Goal: Task Accomplishment & Management: Use online tool/utility

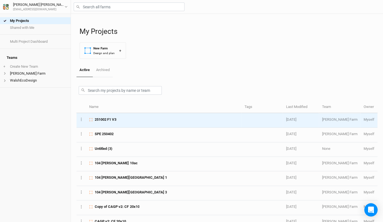
click at [108, 121] on span "251002 F1 V3" at bounding box center [106, 119] width 22 height 5
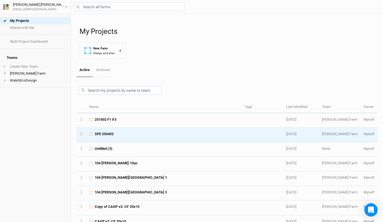
click at [114, 132] on span "SPE 250402" at bounding box center [104, 133] width 19 height 5
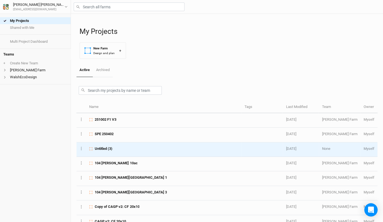
click at [99, 150] on td "Untitled (3)" at bounding box center [163, 149] width 155 height 14
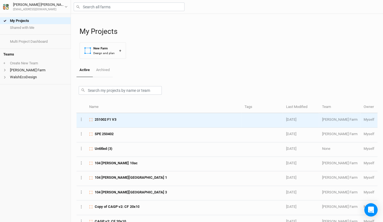
click at [185, 120] on div "251002 F1 V3" at bounding box center [163, 119] width 149 height 5
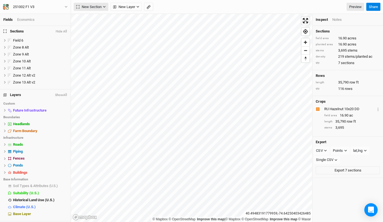
click at [103, 4] on button "New Section" at bounding box center [91, 7] width 35 height 8
click at [98, 45] on span "Upload" at bounding box center [88, 43] width 21 height 6
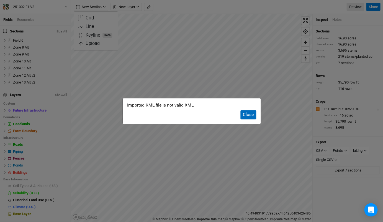
click at [246, 116] on button "Close" at bounding box center [249, 114] width 16 height 9
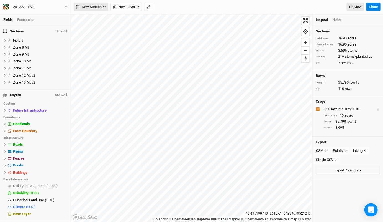
click at [98, 7] on span "New Section" at bounding box center [89, 7] width 26 height 6
click at [95, 43] on span "Upload" at bounding box center [88, 43] width 21 height 6
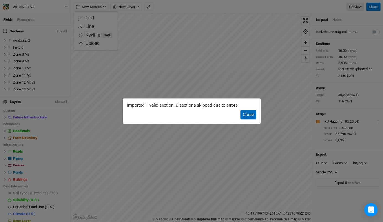
click at [252, 116] on button "Close" at bounding box center [249, 114] width 16 height 9
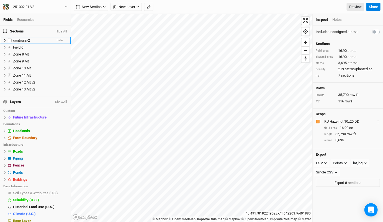
click at [30, 39] on span "contours-2" at bounding box center [21, 40] width 17 height 4
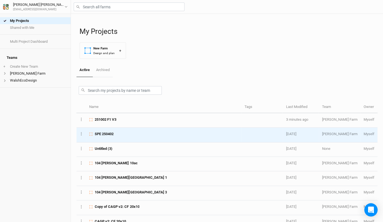
click at [127, 139] on td "SPE 250402" at bounding box center [163, 135] width 155 height 14
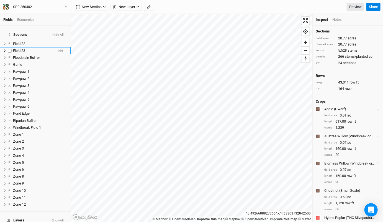
click at [60, 47] on li "Field 23 hide" at bounding box center [35, 50] width 71 height 7
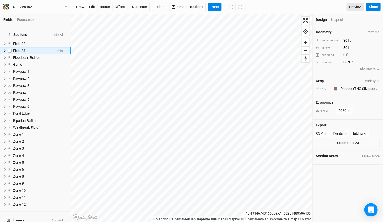
click at [57, 47] on span "hide" at bounding box center [60, 50] width 6 height 7
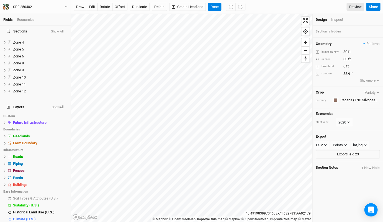
scroll to position [113, 0]
click at [25, 222] on span "Base Layer" at bounding box center [22, 226] width 18 height 4
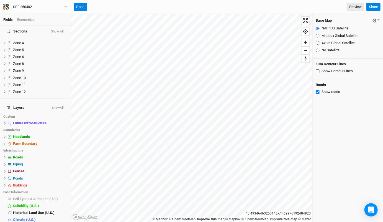
click at [319, 34] on input "Mapbox Global Satellite" at bounding box center [318, 36] width 4 height 4
radio input "true"
click at [316, 42] on input "Azure Global Satellite" at bounding box center [318, 43] width 4 height 4
radio input "true"
click at [319, 49] on input "No Satellite" at bounding box center [318, 51] width 4 height 4
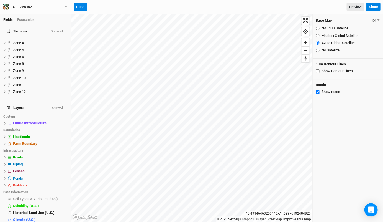
radio input "true"
click at [318, 35] on input "Mapbox Global Satellite" at bounding box center [318, 36] width 4 height 4
radio input "true"
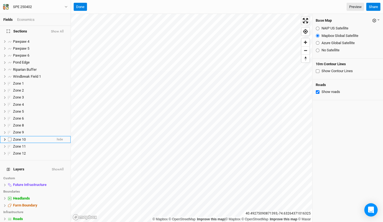
scroll to position [26, 0]
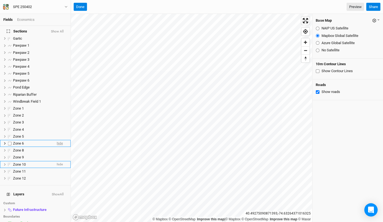
click at [57, 140] on span "hide" at bounding box center [60, 143] width 6 height 7
click at [57, 133] on span "hide" at bounding box center [60, 136] width 6 height 7
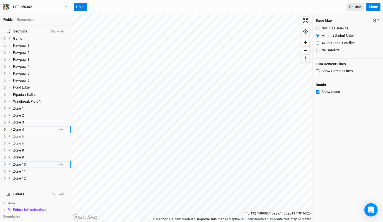
click at [58, 126] on span "hide" at bounding box center [60, 129] width 6 height 7
click at [57, 119] on span "hide" at bounding box center [60, 122] width 6 height 7
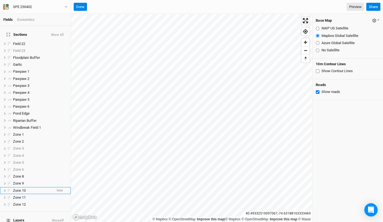
scroll to position [0, 0]
click at [87, 7] on div "Done Preview" at bounding box center [219, 7] width 291 height 8
click at [80, 7] on button "Done" at bounding box center [80, 7] width 13 height 8
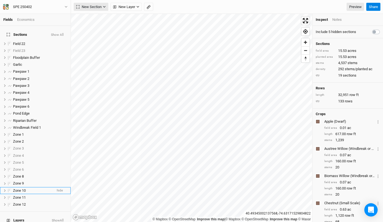
click at [100, 7] on span "New Section" at bounding box center [89, 7] width 26 height 6
click at [101, 26] on button "Line" at bounding box center [96, 26] width 44 height 9
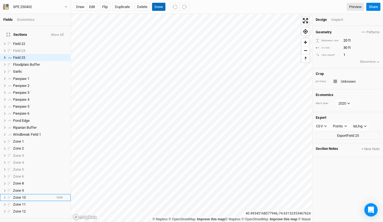
click at [156, 10] on button "Done" at bounding box center [158, 7] width 13 height 8
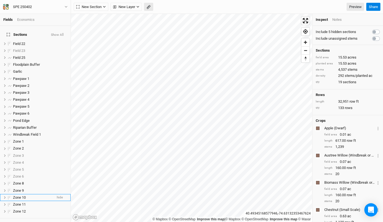
click at [147, 9] on icon "button" at bounding box center [149, 7] width 4 height 4
click at [100, 7] on button "Done" at bounding box center [98, 7] width 13 height 8
click at [151, 6] on button "button" at bounding box center [148, 7] width 9 height 8
click at [97, 4] on button "Done" at bounding box center [98, 7] width 13 height 8
click at [23, 55] on span "Field 25" at bounding box center [19, 57] width 12 height 4
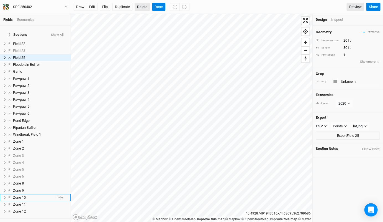
click at [139, 4] on button "Delete" at bounding box center [142, 7] width 15 height 8
click at [170, 9] on button "Confirm" at bounding box center [165, 7] width 17 height 8
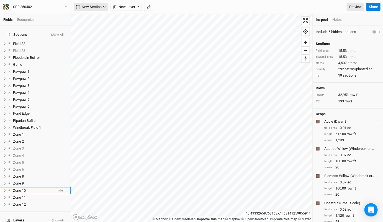
click at [99, 9] on span "New Section" at bounding box center [89, 7] width 26 height 6
click at [98, 27] on button "Line" at bounding box center [96, 26] width 44 height 9
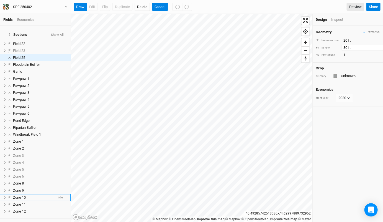
click at [354, 49] on input "30" at bounding box center [366, 48] width 48 height 6
click at [161, 6] on button "Cancel" at bounding box center [160, 7] width 16 height 8
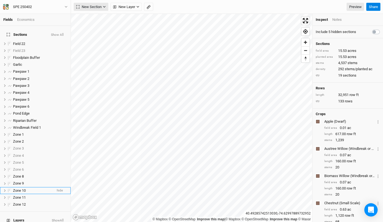
click at [102, 5] on button "New Section" at bounding box center [91, 7] width 35 height 8
click at [130, 7] on span "New Layer" at bounding box center [124, 7] width 22 height 6
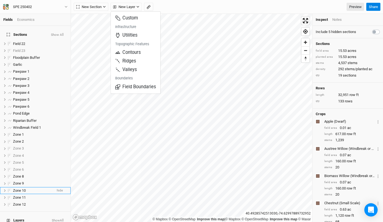
click at [109, 7] on div "New Layer" at bounding box center [125, 7] width 34 height 8
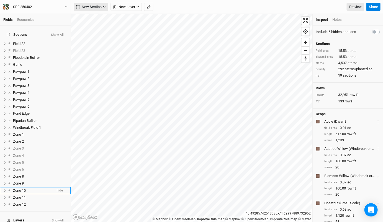
click at [101, 7] on span "New Section" at bounding box center [89, 7] width 26 height 6
click at [95, 22] on button "Line" at bounding box center [96, 26] width 44 height 9
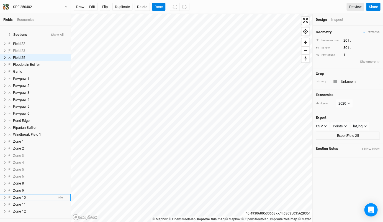
click at [363, 61] on button "Show more" at bounding box center [370, 62] width 20 height 6
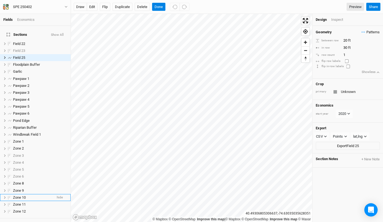
click at [369, 30] on span "Patterns" at bounding box center [371, 32] width 18 height 6
click at [363, 41] on button "FC Windbreak" at bounding box center [354, 41] width 39 height 9
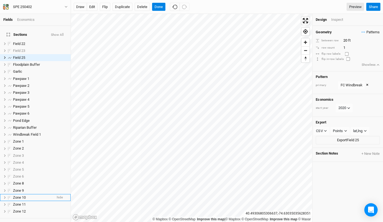
click at [362, 30] on span "Patterns" at bounding box center [371, 32] width 18 height 6
click at [353, 50] on button "[PERSON_NAME] 2" at bounding box center [354, 50] width 39 height 9
click at [336, 21] on div "Inspect" at bounding box center [341, 19] width 20 height 5
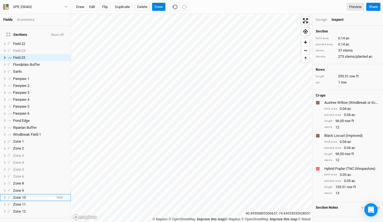
click at [323, 20] on div "Design" at bounding box center [321, 19] width 11 height 5
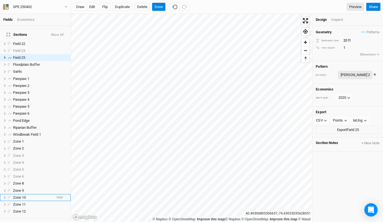
click at [359, 74] on div "[PERSON_NAME] 2" at bounding box center [355, 75] width 29 height 6
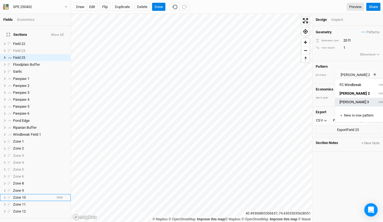
click at [352, 99] on button "[PERSON_NAME] 3" at bounding box center [354, 102] width 39 height 9
click at [344, 67] on h4 "Pattern" at bounding box center [348, 66] width 64 height 4
click at [337, 17] on div "Inspect" at bounding box center [341, 19] width 20 height 5
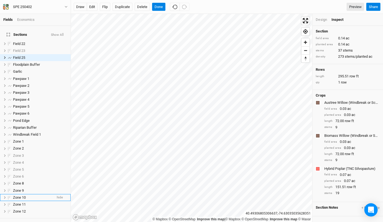
click at [318, 18] on div "Design" at bounding box center [321, 19] width 11 height 5
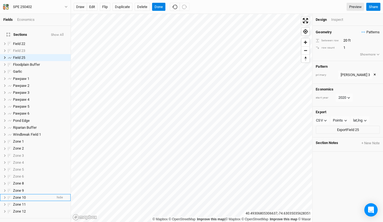
click at [368, 32] on span "Patterns" at bounding box center [371, 32] width 18 height 6
click at [357, 74] on button "＋ New in-row pattern" at bounding box center [362, 72] width 54 height 9
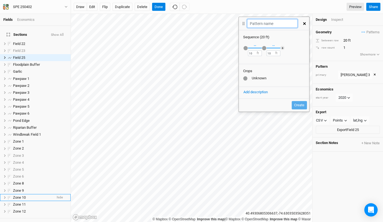
click at [266, 22] on input "text" at bounding box center [272, 23] width 50 height 9
type input "Z7 v1"
click at [255, 77] on div "Unknown" at bounding box center [274, 78] width 62 height 5
click at [245, 78] on div at bounding box center [245, 78] width 4 height 4
click at [250, 90] on button "Add description" at bounding box center [255, 92] width 25 height 6
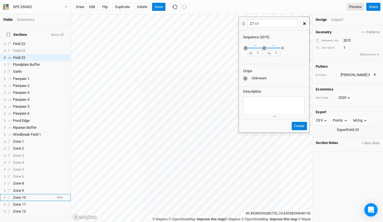
click at [299, 128] on button "Create" at bounding box center [299, 126] width 15 height 8
click at [245, 48] on div "button" at bounding box center [246, 48] width 4 height 4
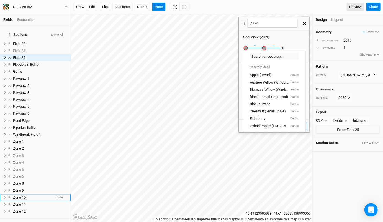
click at [283, 35] on div "Sequence ( 20 ft )" at bounding box center [274, 37] width 62 height 5
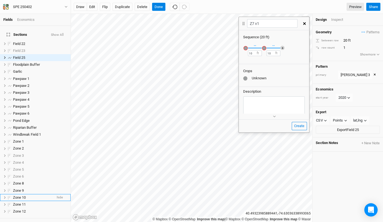
click at [283, 48] on button "＋" at bounding box center [283, 48] width 4 height 4
click at [246, 48] on div "button" at bounding box center [246, 48] width 4 height 4
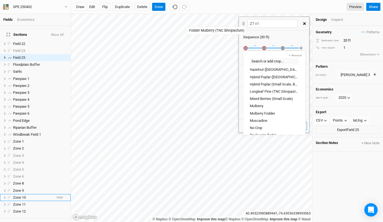
scroll to position [358, 0]
click at [267, 102] on div "Mulberry" at bounding box center [274, 104] width 49 height 5
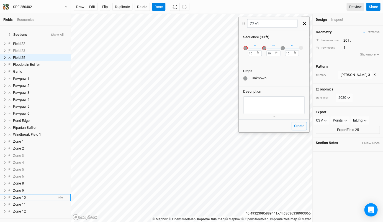
click at [263, 46] on div "button" at bounding box center [264, 48] width 4 height 4
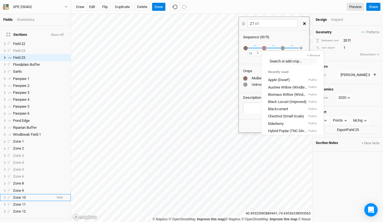
click at [250, 46] on div "↔ 10 ft" at bounding box center [255, 48] width 14 height 16
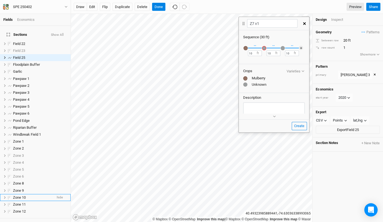
click at [264, 48] on div "button" at bounding box center [264, 48] width 4 height 4
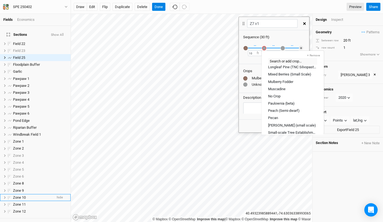
scroll to position [388, 0]
click at [304, 116] on div "Pecan" at bounding box center [292, 118] width 49 height 5
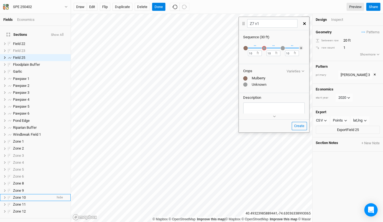
click at [281, 47] on div "button" at bounding box center [283, 48] width 4 height 4
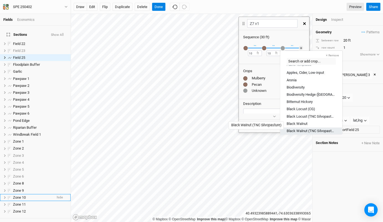
scroll to position [201, 0]
click at [301, 79] on link "Aronia" at bounding box center [311, 80] width 62 height 7
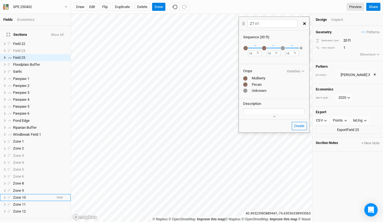
scroll to position [0, 0]
click at [301, 46] on button "＋" at bounding box center [301, 48] width 4 height 4
click at [283, 48] on div "button" at bounding box center [285, 48] width 4 height 4
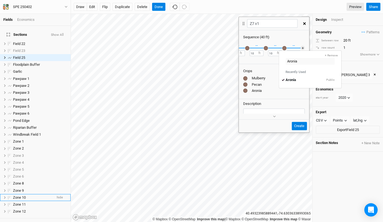
click at [270, 45] on div "↔ 10 ft" at bounding box center [275, 48] width 14 height 16
click at [244, 48] on div "button" at bounding box center [246, 48] width 4 height 4
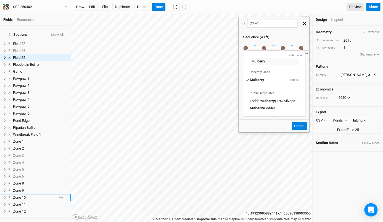
click at [262, 41] on div "↔ 10 ft × Remove Recently Used Apple (Dwarf) Public Aronia Public Austree Willo…" at bounding box center [274, 51] width 70 height 23
click at [265, 48] on div "button" at bounding box center [264, 48] width 4 height 4
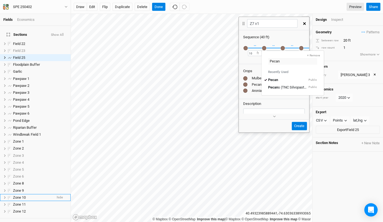
click at [284, 42] on div "× Remove Mulberry Recently Used Mulberry Public Public Templates Fodder Mulberr…" at bounding box center [274, 51] width 70 height 23
click at [284, 47] on div "button" at bounding box center [283, 48] width 4 height 4
click at [273, 31] on div "Sequence ( 40 ft ) × Remove Mulberry Recently Used Mulberry Public Public Templ…" at bounding box center [274, 81] width 70 height 103
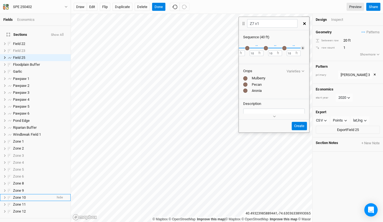
click at [283, 48] on div "button" at bounding box center [285, 48] width 4 height 4
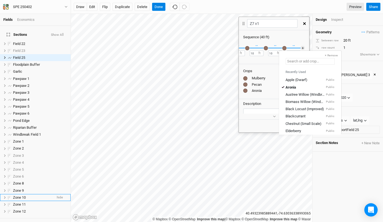
drag, startPoint x: 298, startPoint y: 62, endPoint x: 285, endPoint y: 62, distance: 13.3
click at [285, 62] on div at bounding box center [310, 61] width 62 height 7
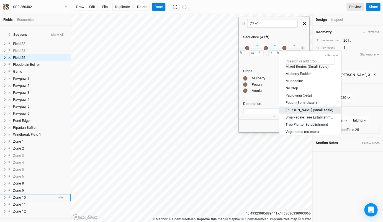
click at [306, 106] on link "[PERSON_NAME] (small scale)" at bounding box center [310, 109] width 62 height 7
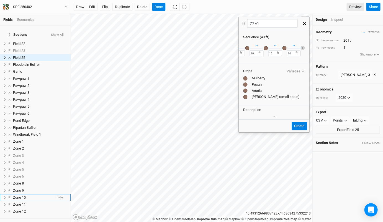
click at [301, 49] on button "＋" at bounding box center [303, 48] width 4 height 4
click at [283, 47] on div "button" at bounding box center [285, 48] width 4 height 4
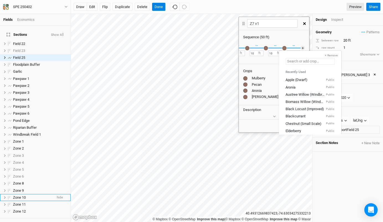
click at [325, 62] on input "text" at bounding box center [310, 61] width 49 height 7
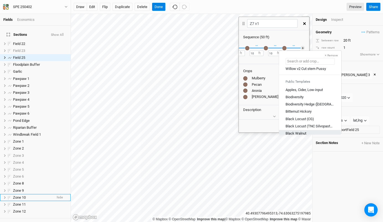
scroll to position [194, 0]
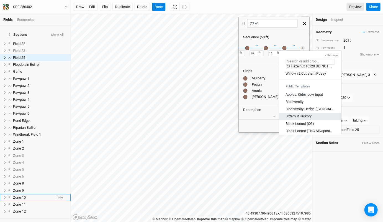
click at [313, 114] on div "Bitternut Hickory" at bounding box center [310, 116] width 49 height 5
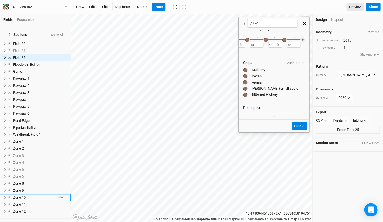
scroll to position [4, 0]
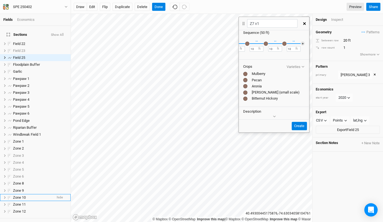
click at [283, 44] on div "button" at bounding box center [285, 44] width 4 height 4
click at [264, 44] on div "button" at bounding box center [266, 44] width 4 height 4
click at [301, 42] on button "＋" at bounding box center [303, 43] width 4 height 4
click at [283, 44] on div "button" at bounding box center [285, 44] width 4 height 4
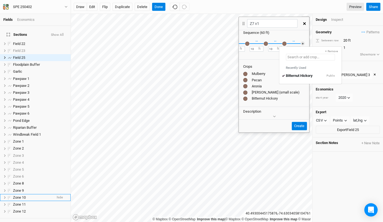
click at [318, 57] on input "text" at bounding box center [310, 57] width 49 height 7
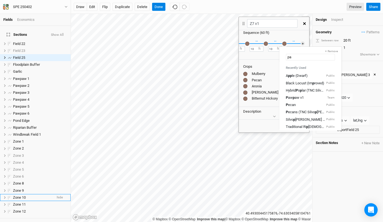
type input "paw"
type input "pawpaw v1"
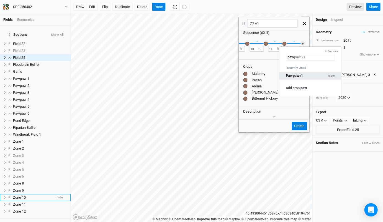
click at [312, 75] on div "Paw paw v1 Team" at bounding box center [310, 75] width 49 height 5
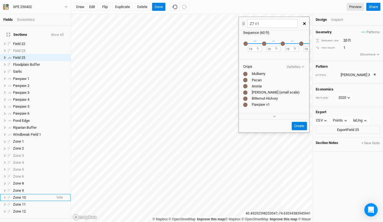
scroll to position [0, 0]
click at [255, 49] on input "10" at bounding box center [255, 49] width 14 height 6
type input "1"
type input "20"
click at [272, 46] on input "10" at bounding box center [274, 49] width 14 height 6
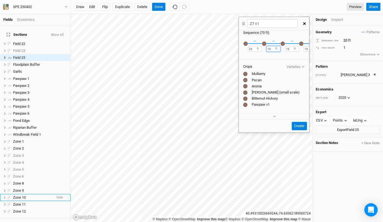
click at [272, 49] on input "10" at bounding box center [274, 49] width 14 height 6
type input "15"
click at [283, 44] on div "button" at bounding box center [283, 44] width 4 height 4
click at [275, 39] on div "↔ 15 ft" at bounding box center [274, 43] width 14 height 16
click at [302, 44] on div "button" at bounding box center [301, 44] width 4 height 4
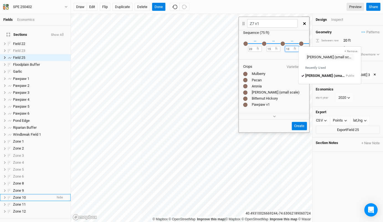
click at [291, 50] on input "10" at bounding box center [292, 49] width 14 height 6
type input "1"
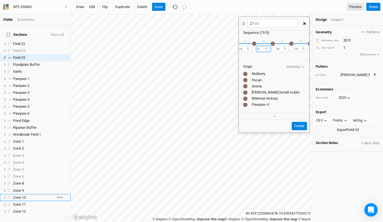
scroll to position [0, 30]
type input "5"
click at [280, 49] on input "10" at bounding box center [280, 49] width 14 height 6
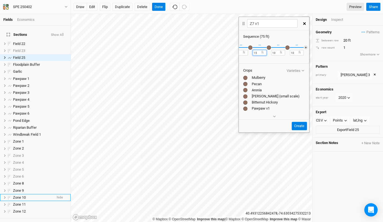
scroll to position [0, 0]
click at [268, 46] on div "button" at bounding box center [269, 48] width 4 height 4
type input "15"
click at [274, 38] on div "Sequence ( 75 ft )" at bounding box center [274, 37] width 62 height 5
click at [287, 46] on div "button" at bounding box center [288, 48] width 4 height 4
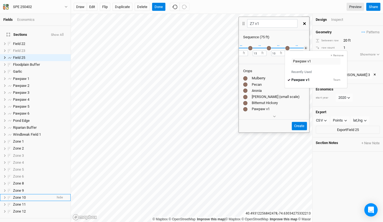
click at [285, 35] on div "Sequence ( 75 ft )" at bounding box center [274, 37] width 62 height 5
click at [275, 53] on input "10" at bounding box center [278, 53] width 14 height 6
type input "1"
type input "20"
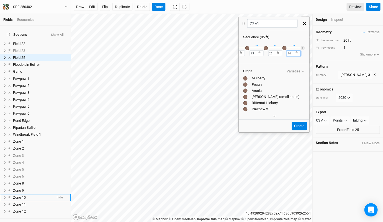
click at [292, 52] on input "10" at bounding box center [294, 53] width 14 height 6
click at [301, 126] on button "Create" at bounding box center [299, 126] width 15 height 8
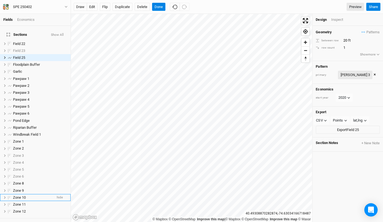
click at [353, 72] on div "[PERSON_NAME] 3" at bounding box center [355, 75] width 29 height 6
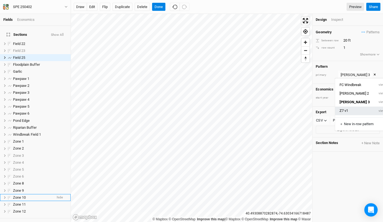
click at [348, 106] on button "Z7 v1" at bounding box center [354, 110] width 39 height 9
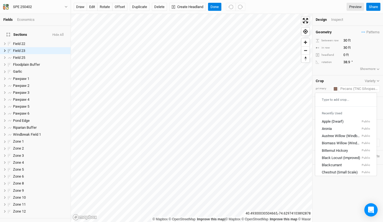
click at [372, 87] on input "text" at bounding box center [359, 88] width 41 height 7
type input "Pecans (TNC Silvopasture)"
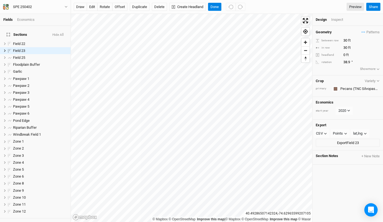
click at [365, 80] on button "Variety" at bounding box center [373, 81] width 16 height 4
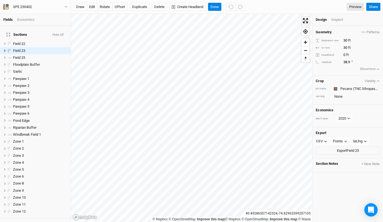
click at [368, 80] on button "Variety" at bounding box center [373, 81] width 16 height 4
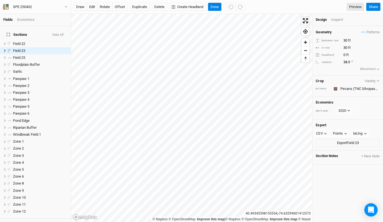
click at [61, 34] on h4 "Sections Hide All" at bounding box center [35, 34] width 64 height 11
click at [60, 47] on li "Field 23 hide" at bounding box center [35, 50] width 71 height 7
click at [57, 47] on span "hide" at bounding box center [60, 50] width 6 height 7
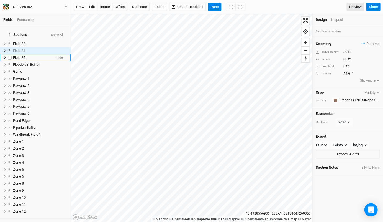
click at [52, 54] on li "Field 25 hide" at bounding box center [35, 57] width 71 height 7
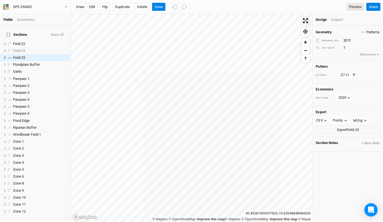
click at [372, 32] on span "Patterns" at bounding box center [371, 32] width 18 height 6
click at [360, 66] on button "Z7 v1" at bounding box center [354, 67] width 39 height 9
click at [370, 30] on span "Patterns" at bounding box center [371, 32] width 18 height 6
click at [374, 68] on button "view" at bounding box center [381, 67] width 15 height 9
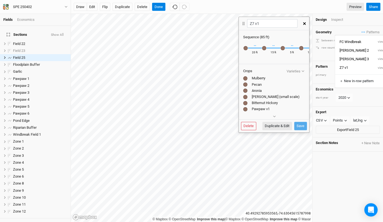
click at [245, 48] on div "Mulberry Recently Used Mulberry Public Public Templates Fodder Mulberry (TNC Si…" at bounding box center [245, 47] width 5 height 5
click at [245, 80] on div at bounding box center [245, 78] width 4 height 4
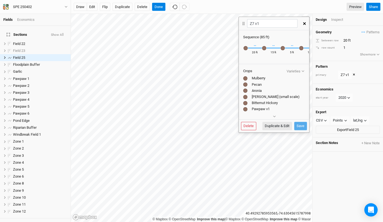
click at [258, 81] on div "Mulberry" at bounding box center [274, 78] width 62 height 5
click at [302, 73] on icon "button" at bounding box center [303, 71] width 3 height 3
click at [253, 85] on icon at bounding box center [254, 84] width 2 height 1
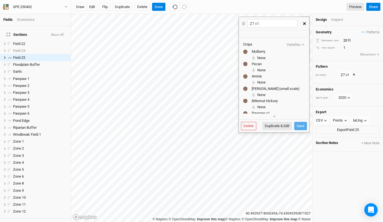
click at [302, 46] on icon "button" at bounding box center [303, 44] width 3 height 3
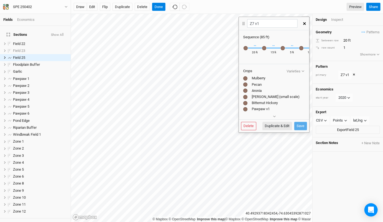
click at [245, 47] on div "Mulberry Recently Used Mulberry Public Public Templates Fodder Mulberry (TNC Si…" at bounding box center [245, 47] width 5 height 5
click at [262, 48] on div "Pecan Recently Used Pecan Public Pecan s (TNC Silvopasture) Public" at bounding box center [264, 47] width 5 height 5
click at [263, 48] on div "Pecan Recently Used Pecan Public Pecan s (TNC Silvopasture) Public" at bounding box center [264, 47] width 5 height 5
click at [284, 127] on button "Duplicate & Edit" at bounding box center [278, 126] width 30 height 8
type input "Z7 v1 5"
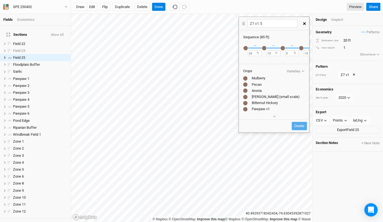
click at [264, 48] on div "button" at bounding box center [264, 48] width 4 height 4
click at [251, 43] on div "↔ 20 ft" at bounding box center [255, 48] width 14 height 16
click at [267, 111] on div "Pawpaw v1" at bounding box center [274, 108] width 62 height 5
click at [246, 111] on div at bounding box center [245, 109] width 4 height 4
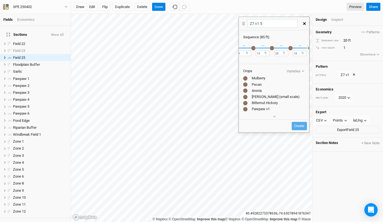
click at [246, 111] on div at bounding box center [245, 109] width 4 height 4
click at [289, 47] on div "button" at bounding box center [291, 48] width 4 height 4
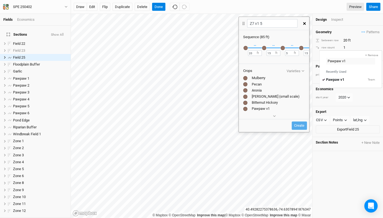
click at [238, 67] on div "Fields Economics Sections Show All Field 22 hide Field 23 show Field 25 hide Fl…" at bounding box center [191, 109] width 383 height 218
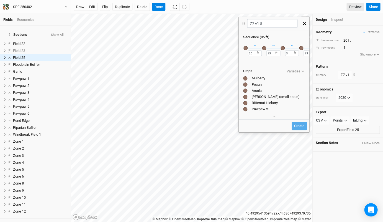
click at [305, 23] on icon "button" at bounding box center [304, 23] width 3 height 3
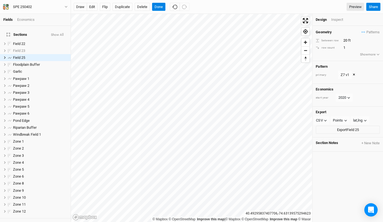
click at [69, 6] on div "SPE 250402 Back Project Settings User settings Imperial Metric Keyboard Shortcu…" at bounding box center [35, 7] width 71 height 14
click at [66, 6] on icon "button" at bounding box center [66, 6] width 3 height 3
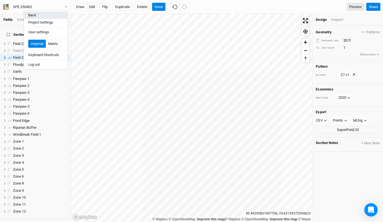
click at [45, 17] on button "Back" at bounding box center [46, 15] width 44 height 7
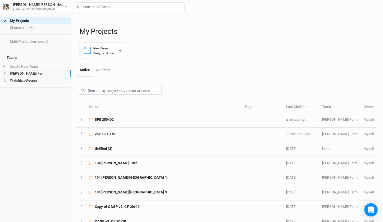
click at [6, 72] on icon at bounding box center [4, 73] width 3 height 3
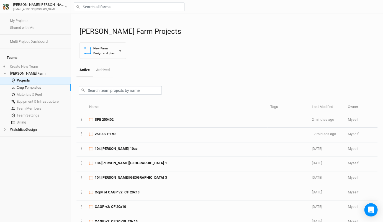
click at [39, 84] on link "Crop Templates" at bounding box center [35, 87] width 71 height 7
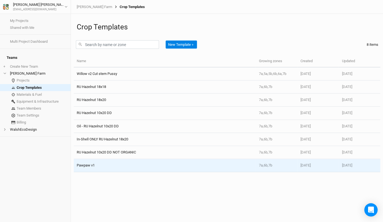
click at [90, 163] on span "Pawpaw v1" at bounding box center [86, 165] width 18 height 4
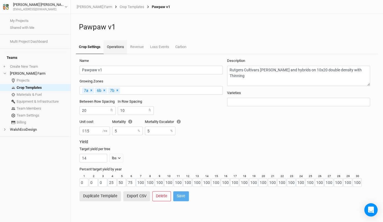
click at [117, 45] on link "Operations" at bounding box center [115, 47] width 23 height 14
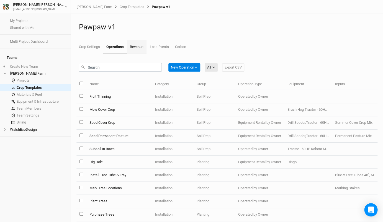
click at [141, 46] on link "Revenue" at bounding box center [137, 47] width 20 height 14
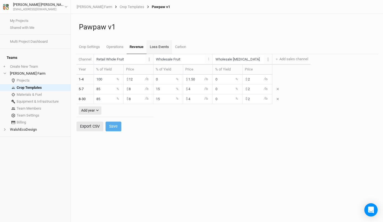
click at [158, 46] on link "Loss Events" at bounding box center [159, 47] width 25 height 14
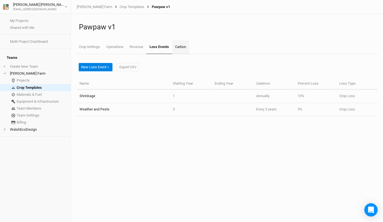
click at [180, 47] on link "Carbon" at bounding box center [180, 47] width 17 height 14
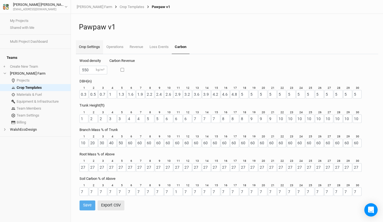
click at [86, 51] on link "Crop Settings" at bounding box center [89, 47] width 27 height 14
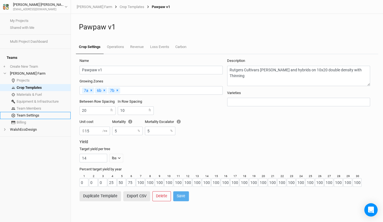
click at [34, 112] on link "Team Settings" at bounding box center [35, 115] width 71 height 7
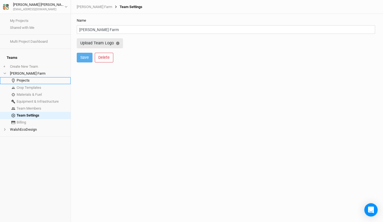
click at [22, 77] on link "Projects" at bounding box center [35, 80] width 71 height 7
click at [38, 84] on link "Crop Templates" at bounding box center [35, 87] width 71 height 7
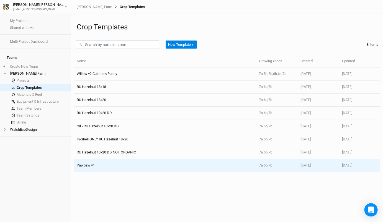
click at [103, 160] on td "Pawpaw v1" at bounding box center [165, 165] width 182 height 13
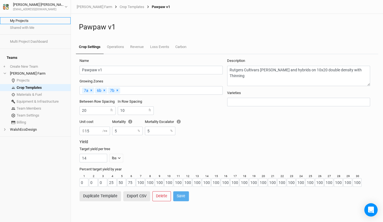
click at [20, 22] on link "My Projects" at bounding box center [35, 20] width 71 height 7
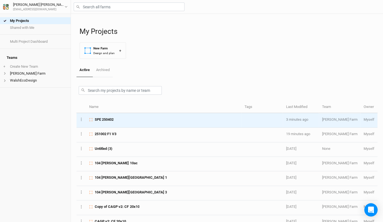
click at [121, 118] on div "SPE 250402" at bounding box center [163, 119] width 149 height 5
